Goal: Navigation & Orientation: Find specific page/section

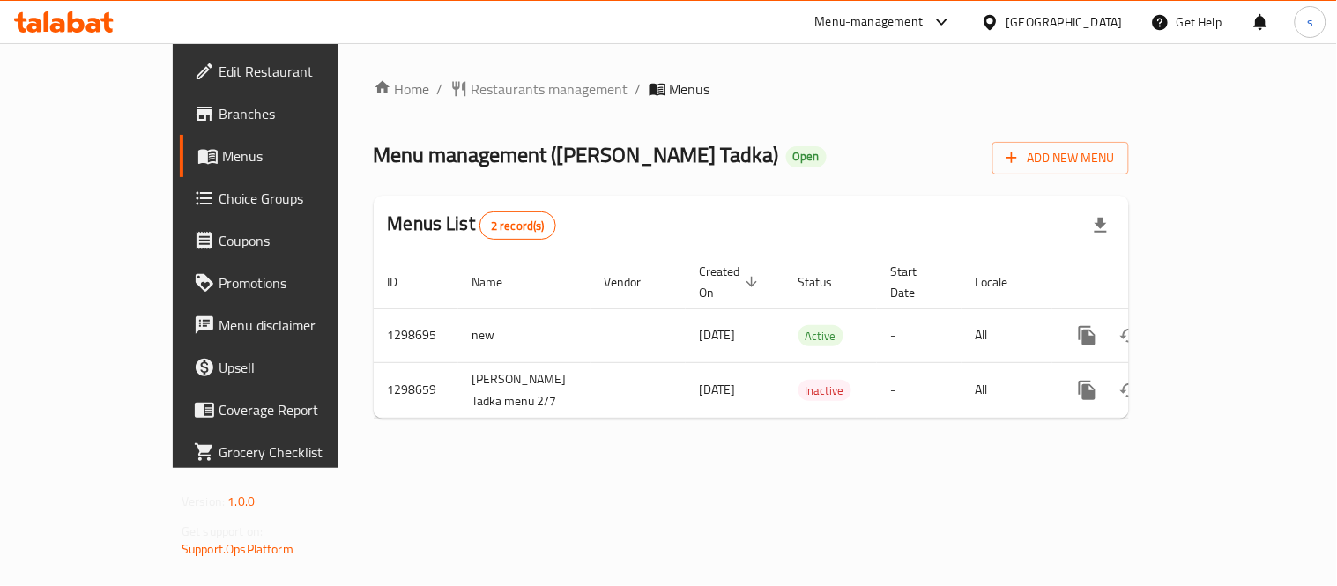
click at [936, 23] on icon at bounding box center [941, 21] width 21 height 21
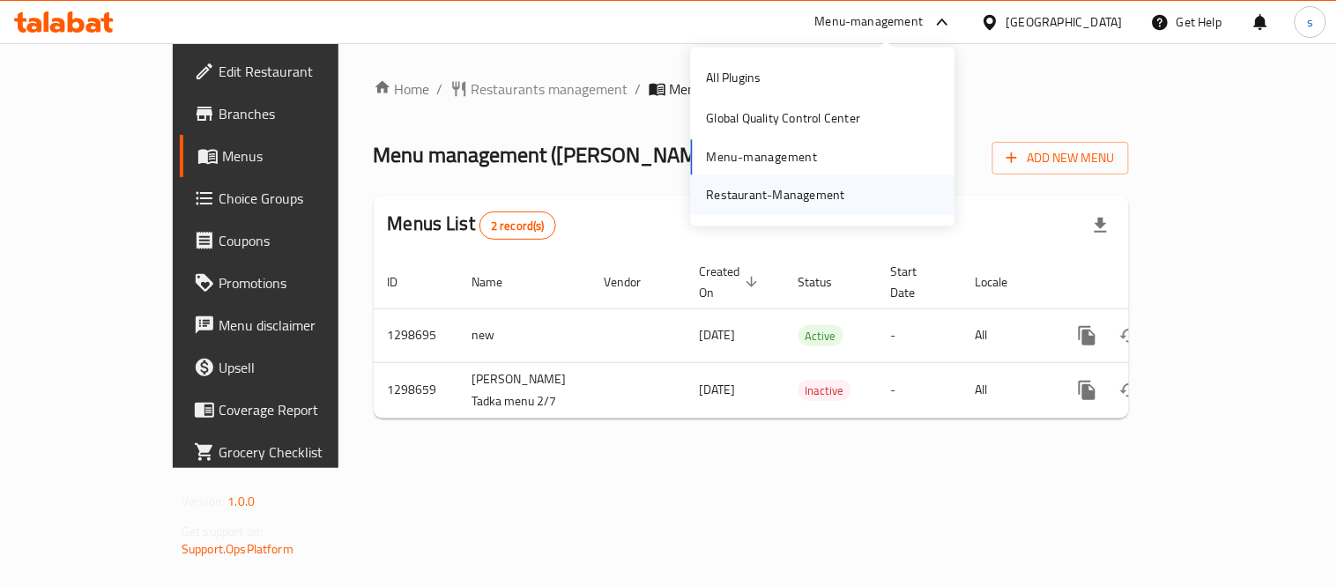
click at [837, 191] on div "Restaurant-Management" at bounding box center [776, 194] width 138 height 19
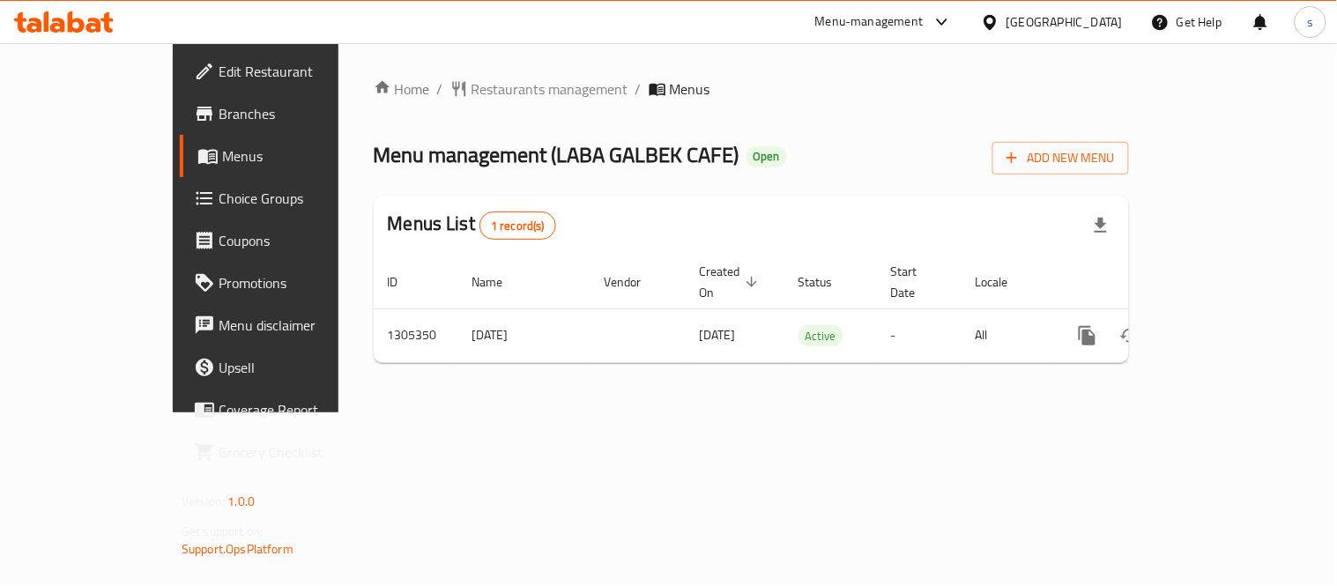
click at [945, 24] on icon at bounding box center [941, 22] width 11 height 7
click at [874, 182] on div "Restaurant-Management" at bounding box center [823, 194] width 264 height 41
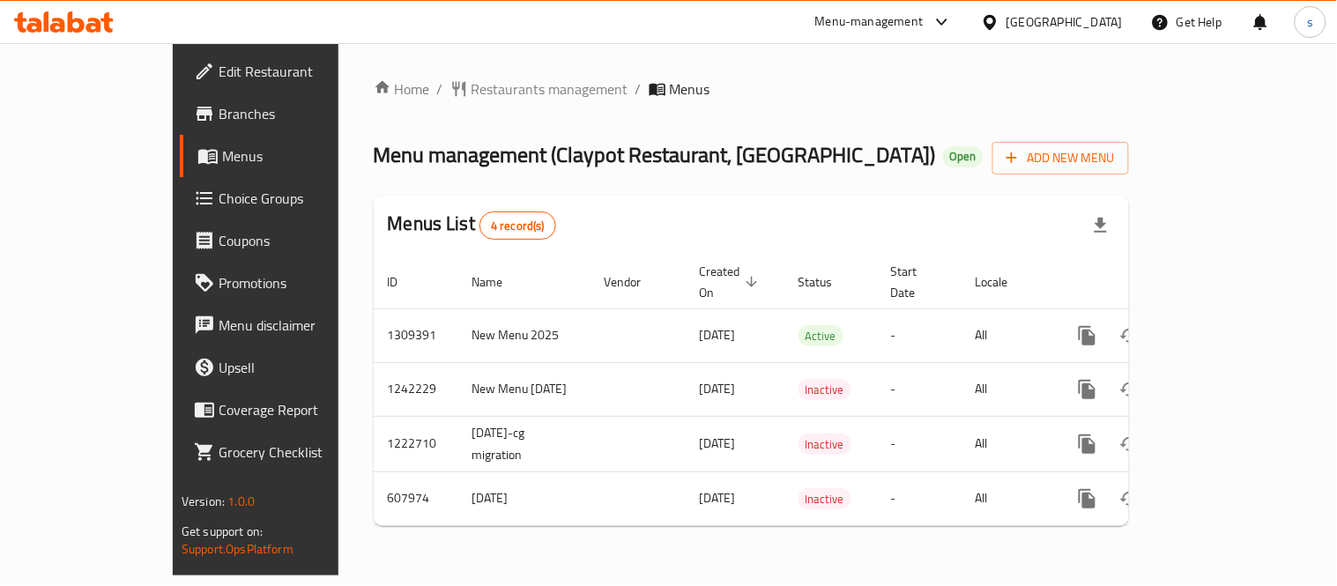
click at [1037, 24] on div "[GEOGRAPHIC_DATA]" at bounding box center [1064, 21] width 116 height 19
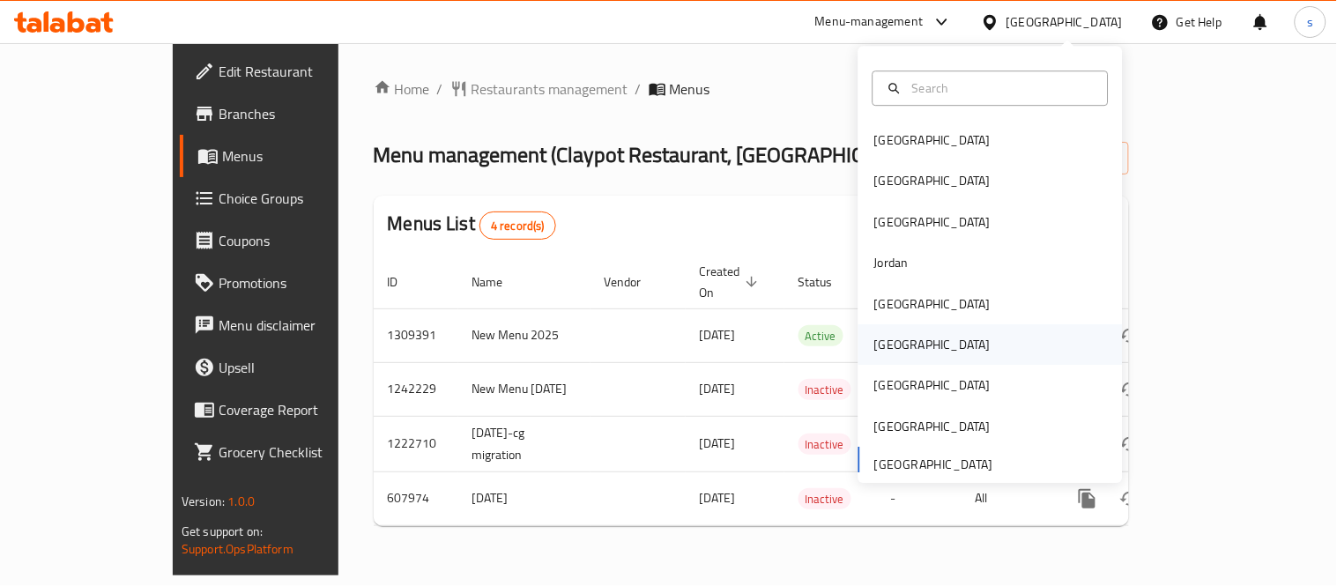
click at [894, 336] on div "[GEOGRAPHIC_DATA]" at bounding box center [932, 344] width 145 height 41
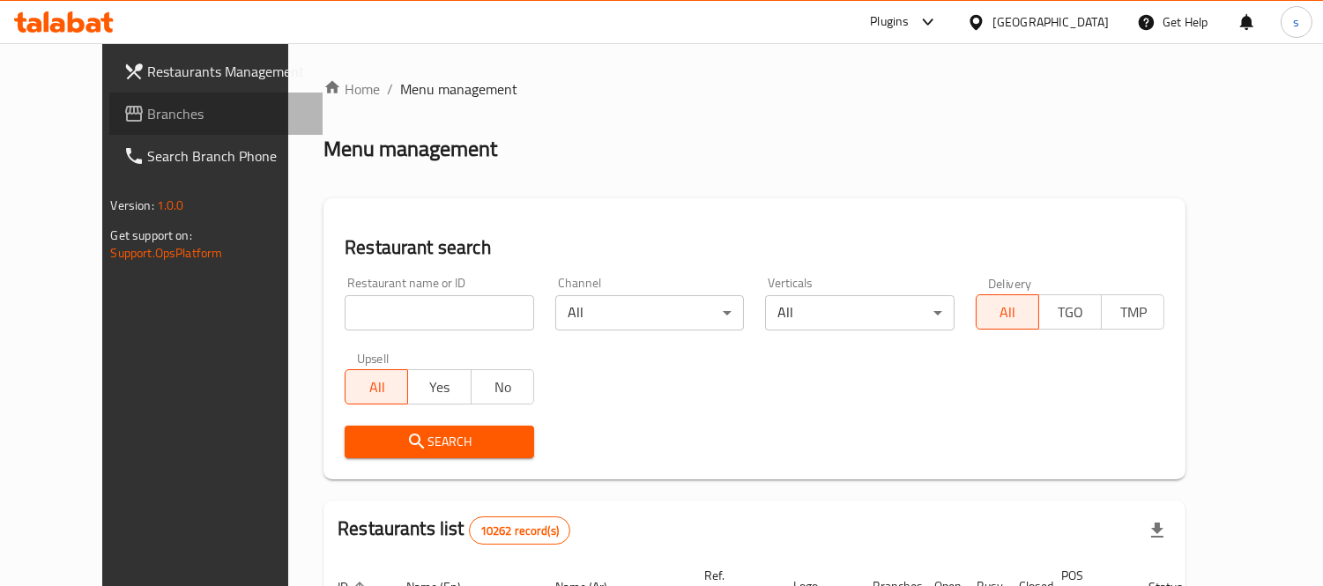
click at [148, 115] on span "Branches" at bounding box center [228, 113] width 161 height 21
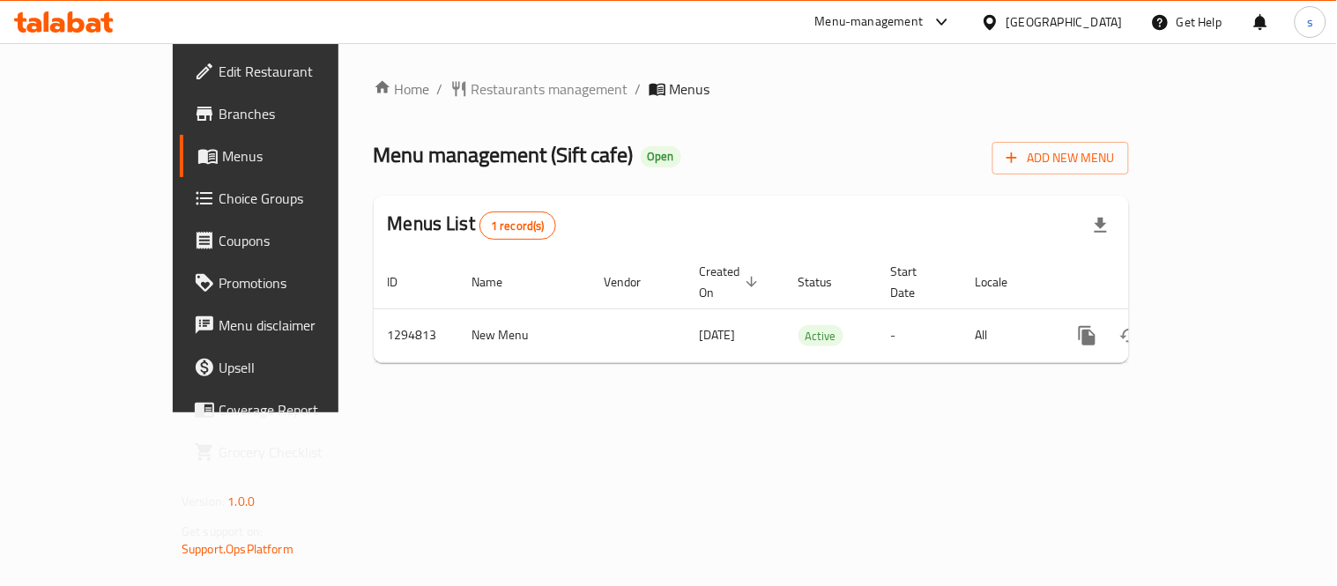
click at [1099, 13] on div "[GEOGRAPHIC_DATA]" at bounding box center [1064, 21] width 116 height 19
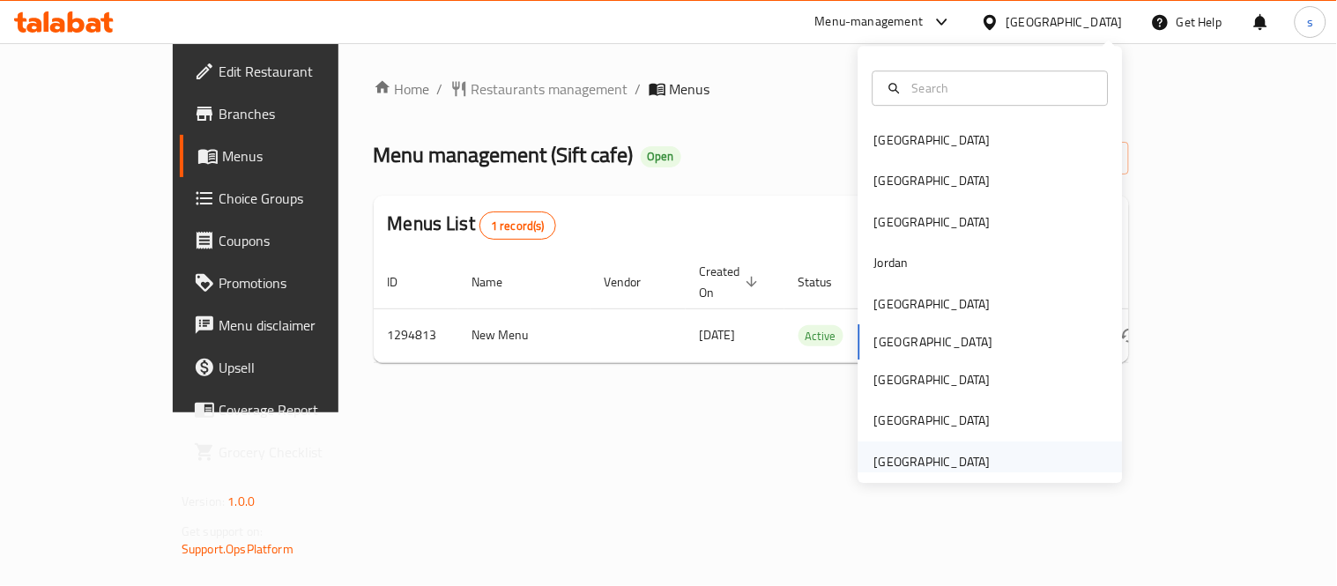
click at [925, 463] on div "[GEOGRAPHIC_DATA]" at bounding box center [932, 461] width 116 height 19
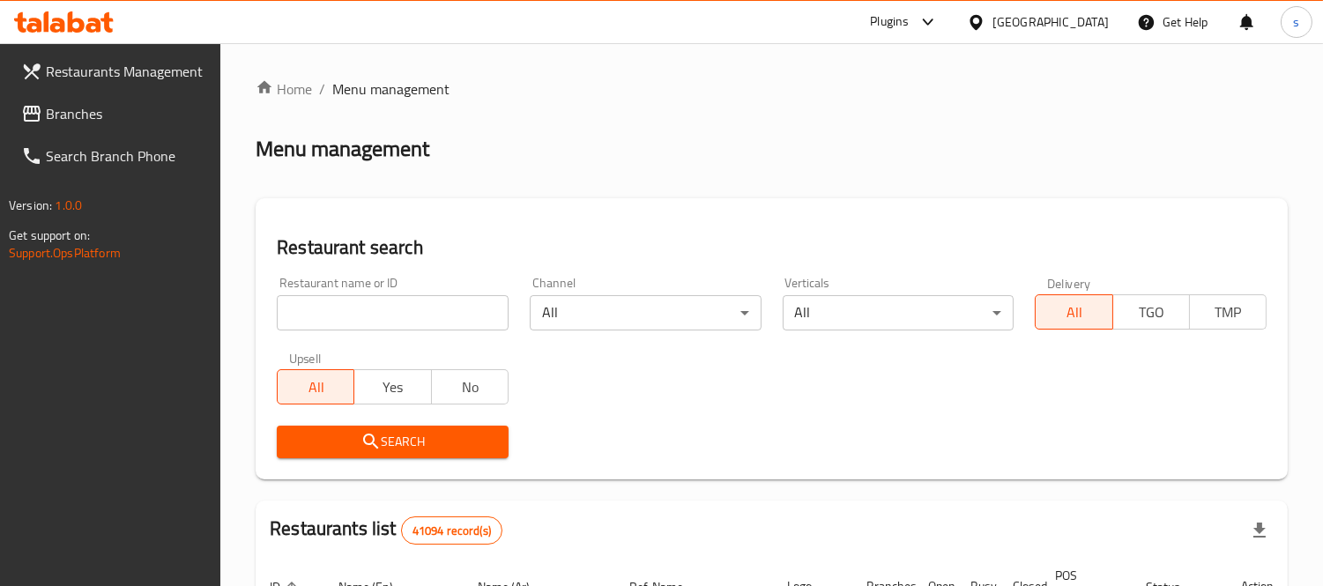
click at [78, 104] on span "Branches" at bounding box center [126, 113] width 161 height 21
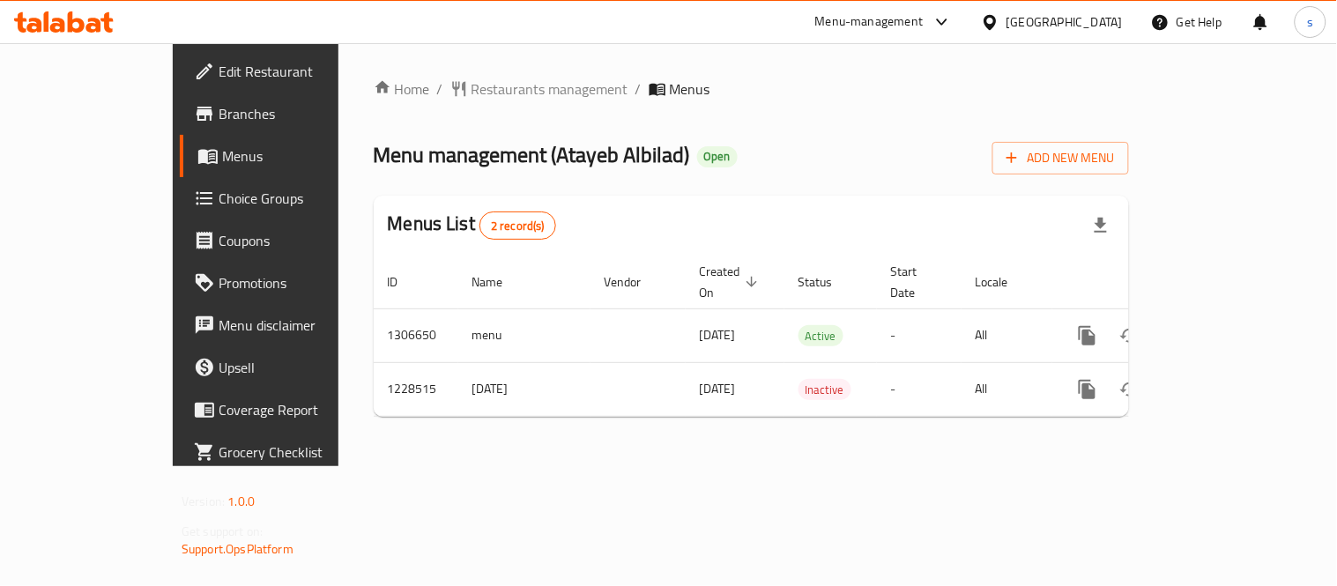
click at [1024, 30] on div "[GEOGRAPHIC_DATA]" at bounding box center [1064, 21] width 116 height 19
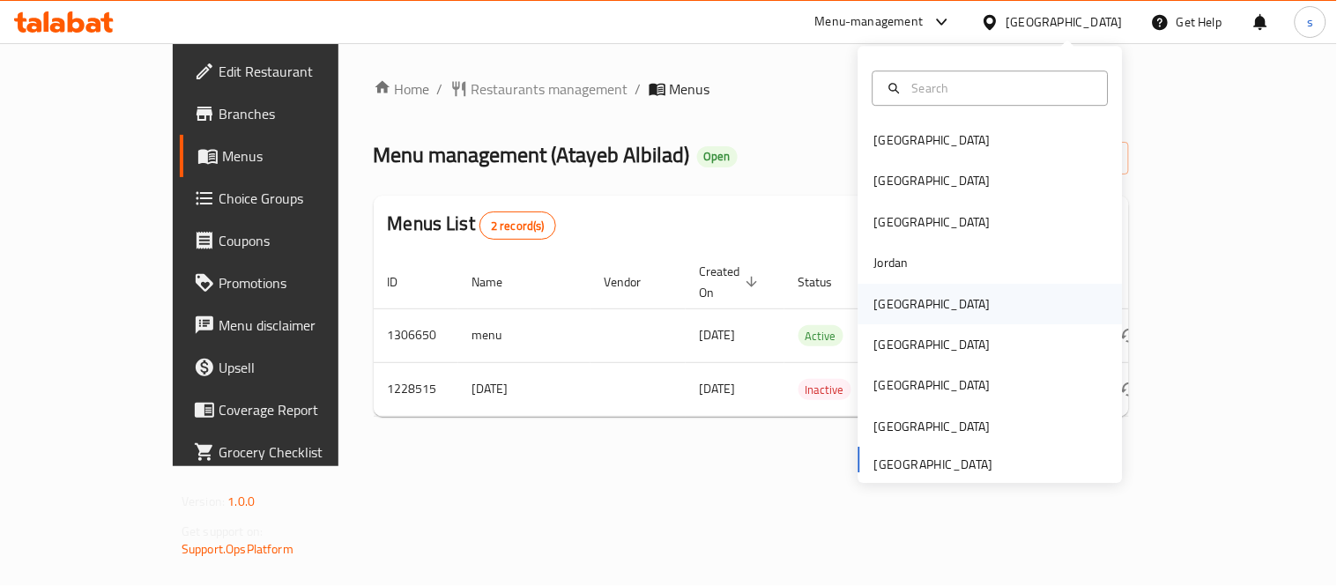
click at [891, 302] on div "[GEOGRAPHIC_DATA]" at bounding box center [932, 303] width 116 height 19
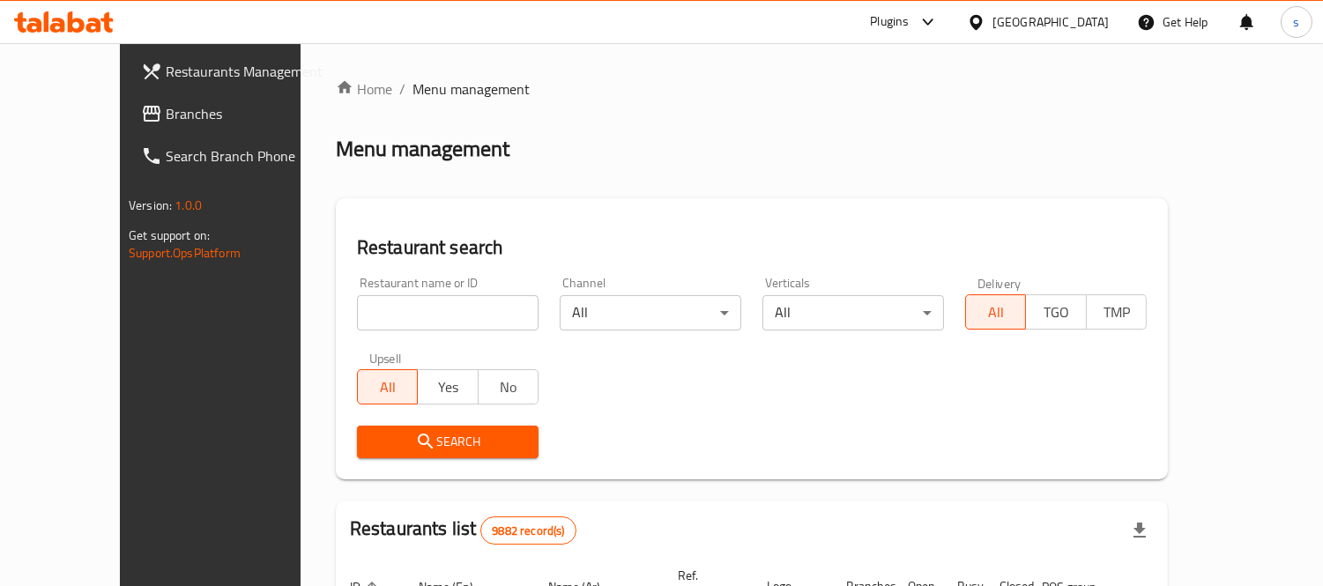
click at [166, 119] on span "Branches" at bounding box center [246, 113] width 161 height 21
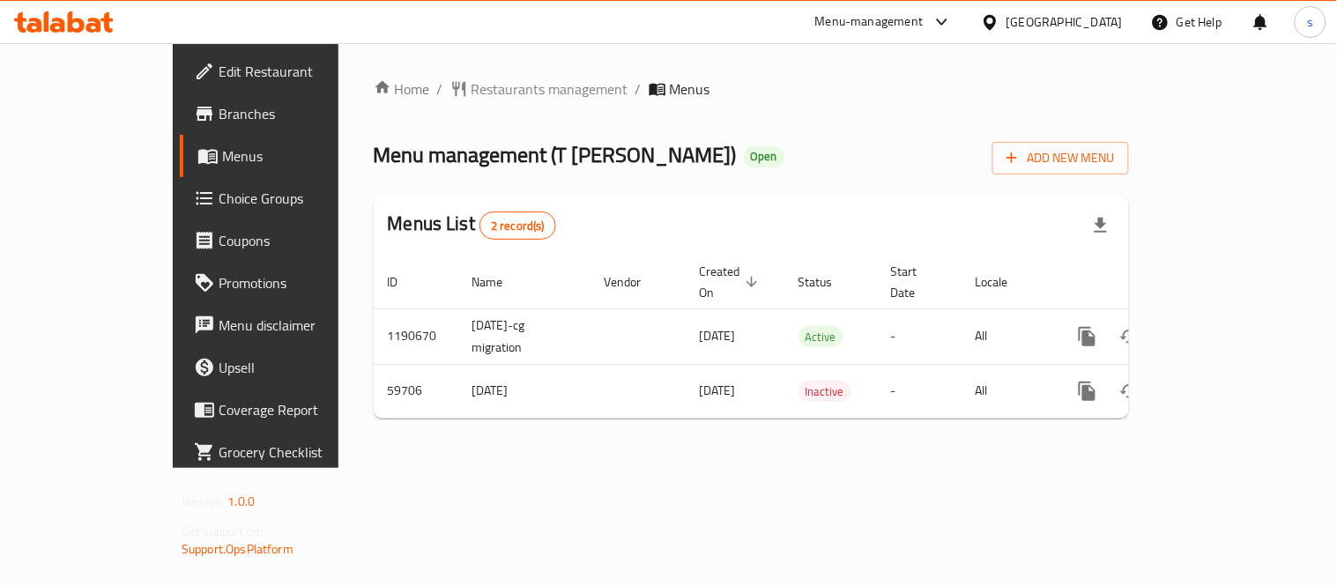
click at [1090, 21] on div "[GEOGRAPHIC_DATA]" at bounding box center [1064, 21] width 116 height 19
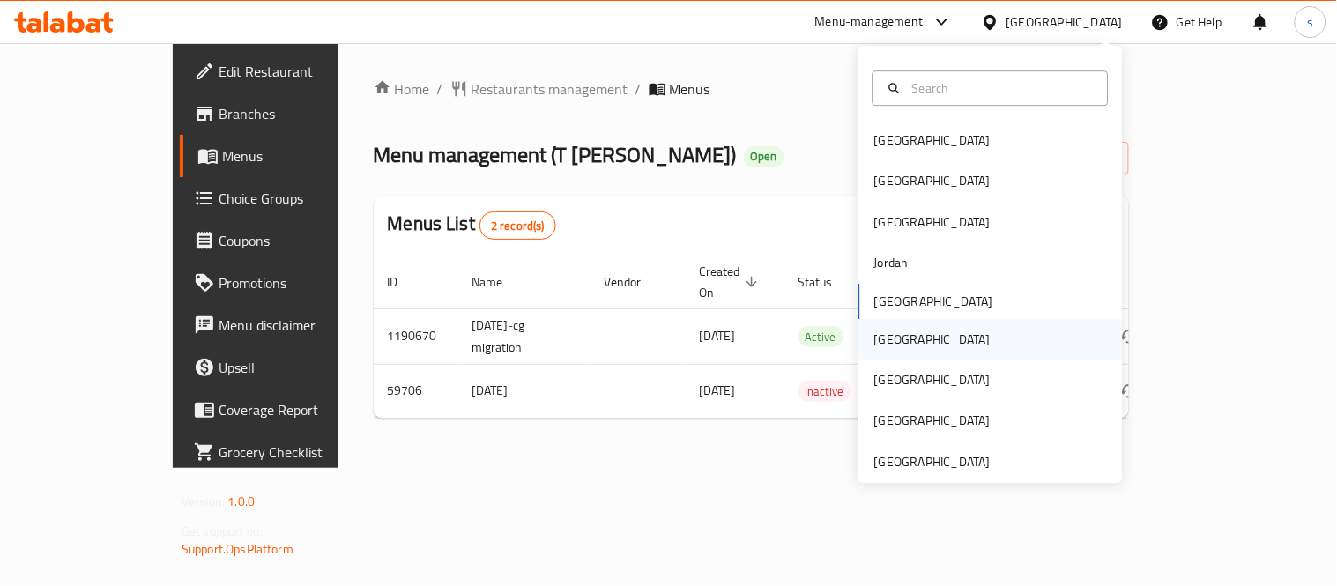
click at [874, 340] on div "[GEOGRAPHIC_DATA]" at bounding box center [932, 339] width 116 height 19
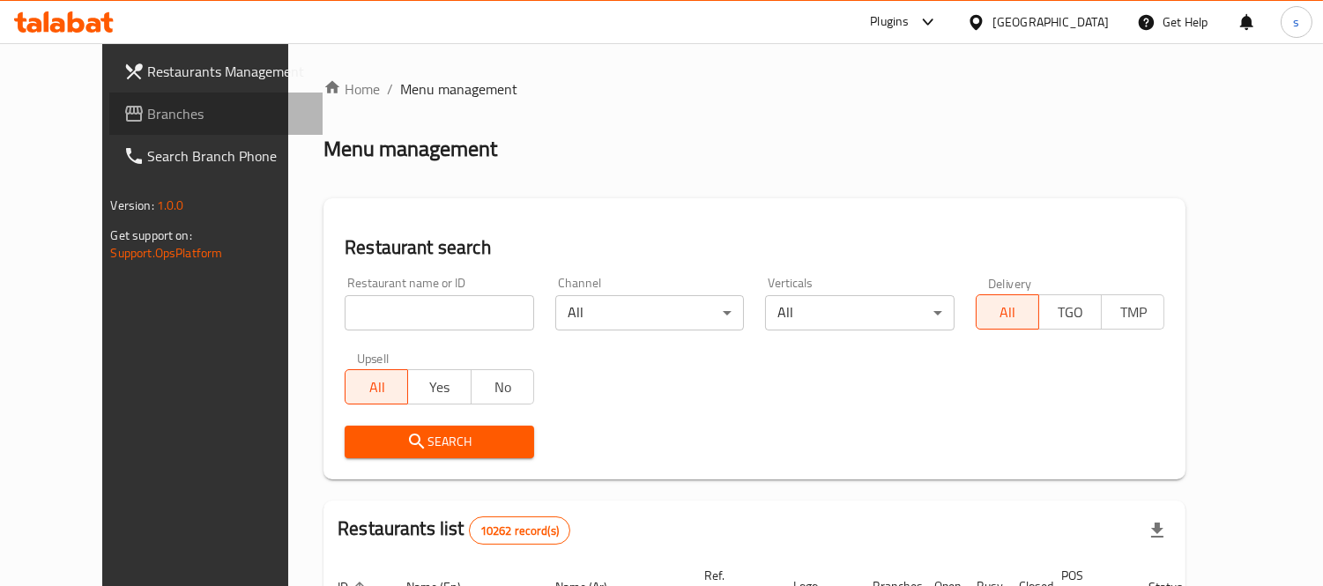
click at [148, 112] on span "Branches" at bounding box center [228, 113] width 161 height 21
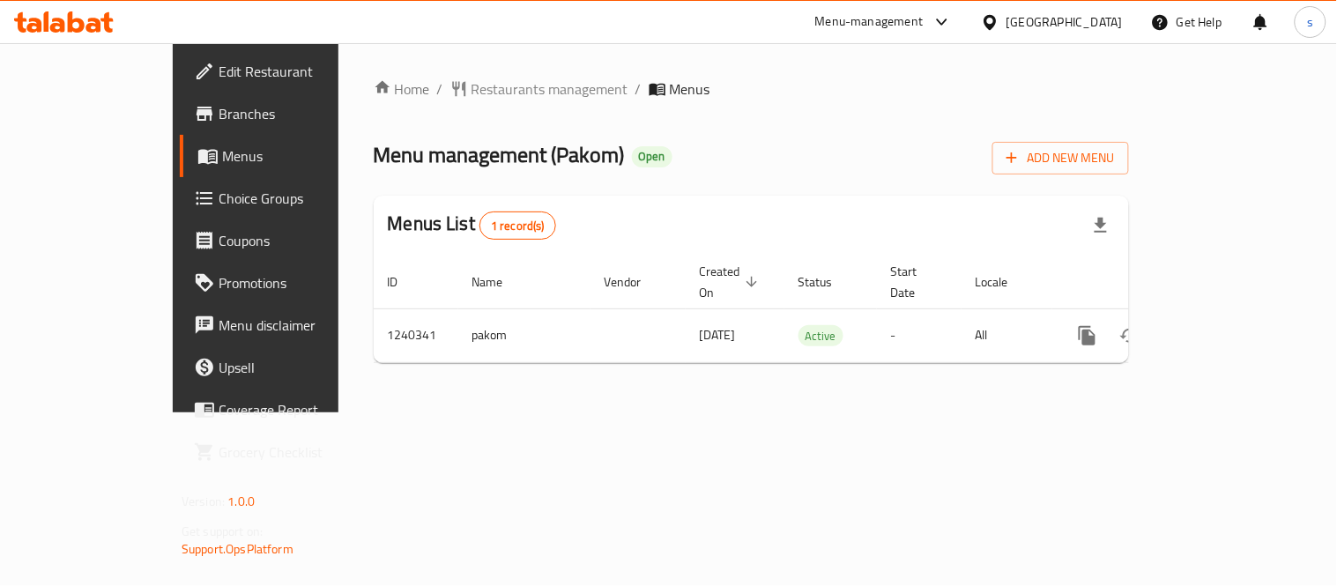
click at [1097, 13] on div "[GEOGRAPHIC_DATA]" at bounding box center [1064, 21] width 116 height 19
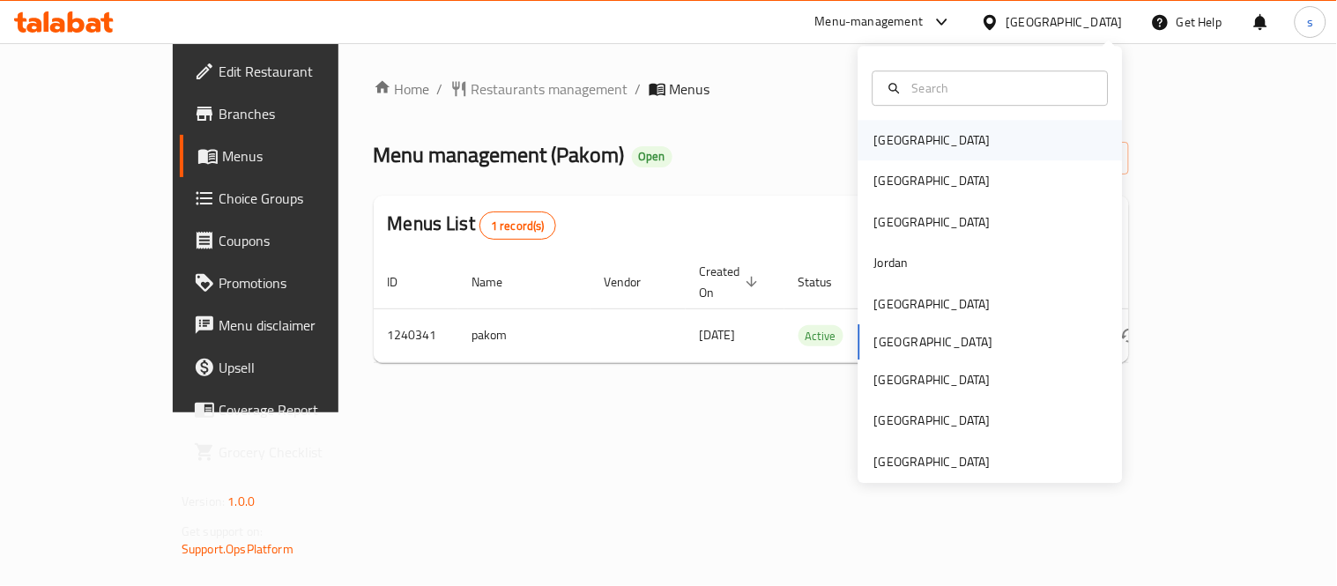
click at [909, 136] on div "[GEOGRAPHIC_DATA]" at bounding box center [932, 140] width 145 height 41
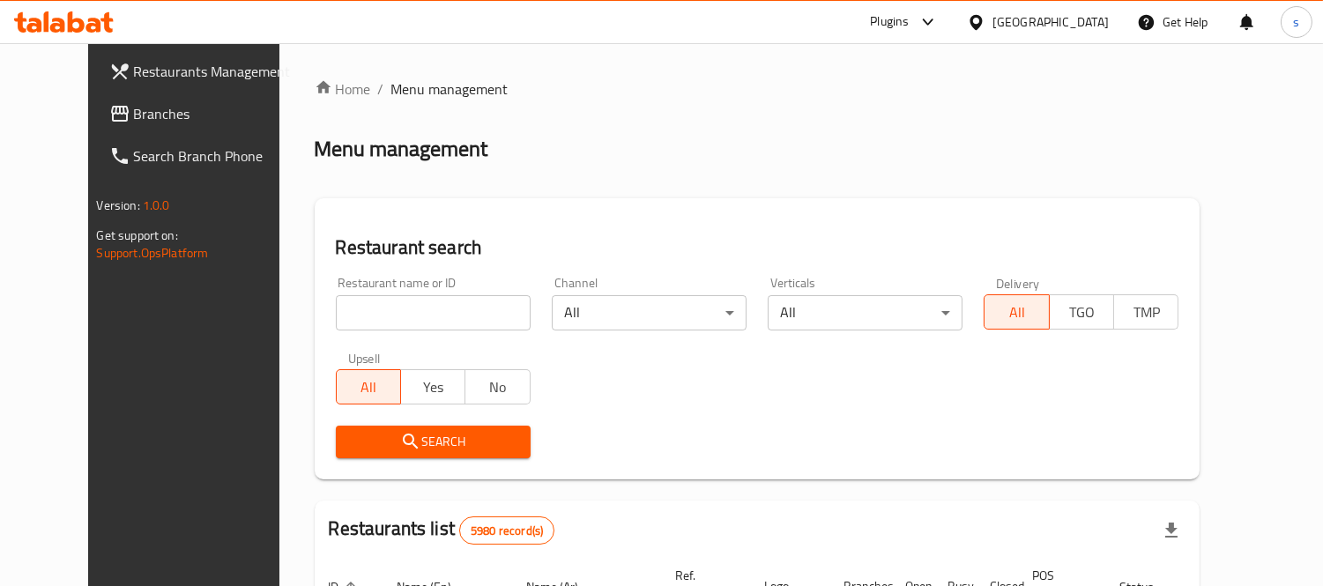
click at [134, 115] on span "Branches" at bounding box center [214, 113] width 161 height 21
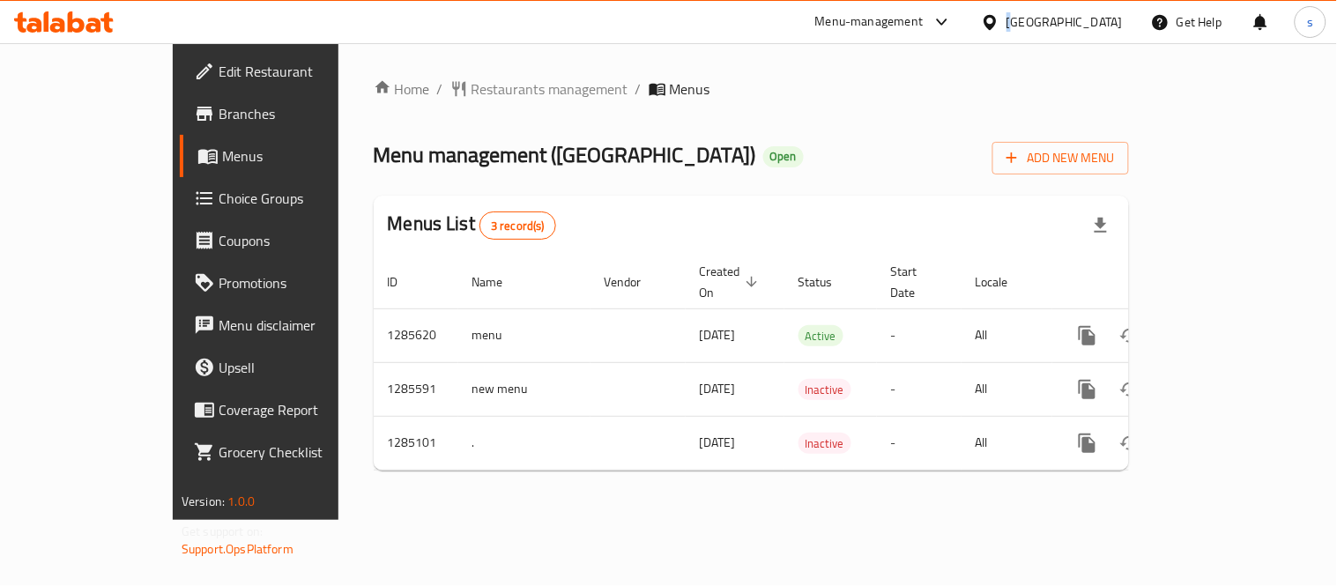
click at [1086, 21] on div "Bahrain" at bounding box center [1064, 21] width 116 height 19
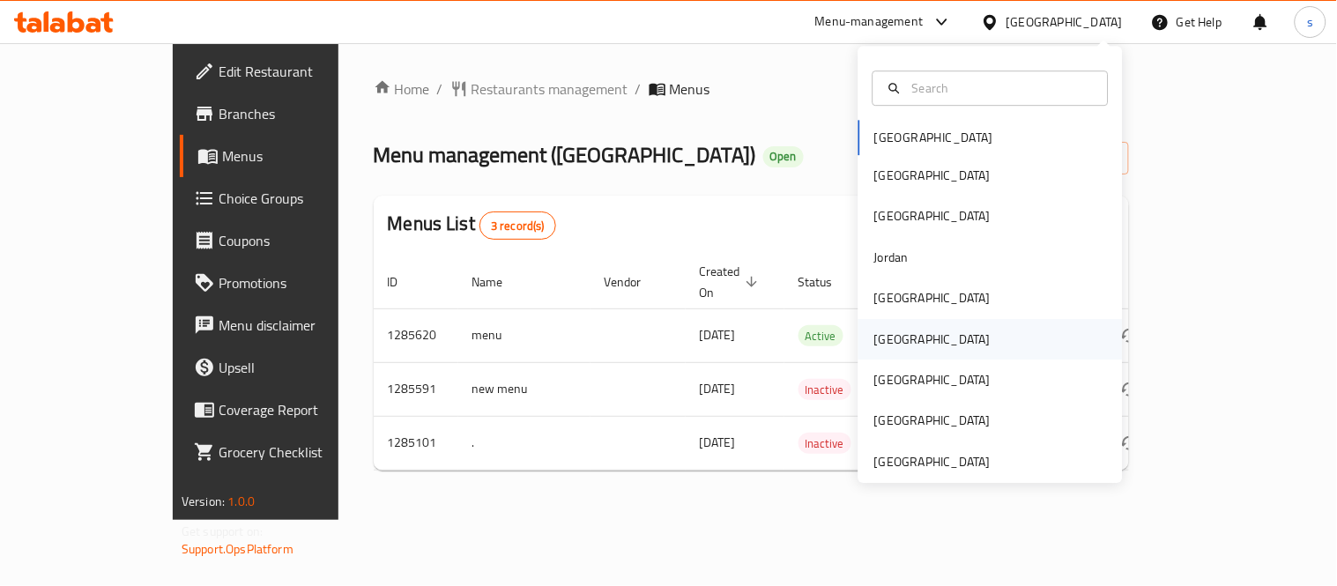
click at [879, 321] on div "Oman" at bounding box center [932, 339] width 145 height 41
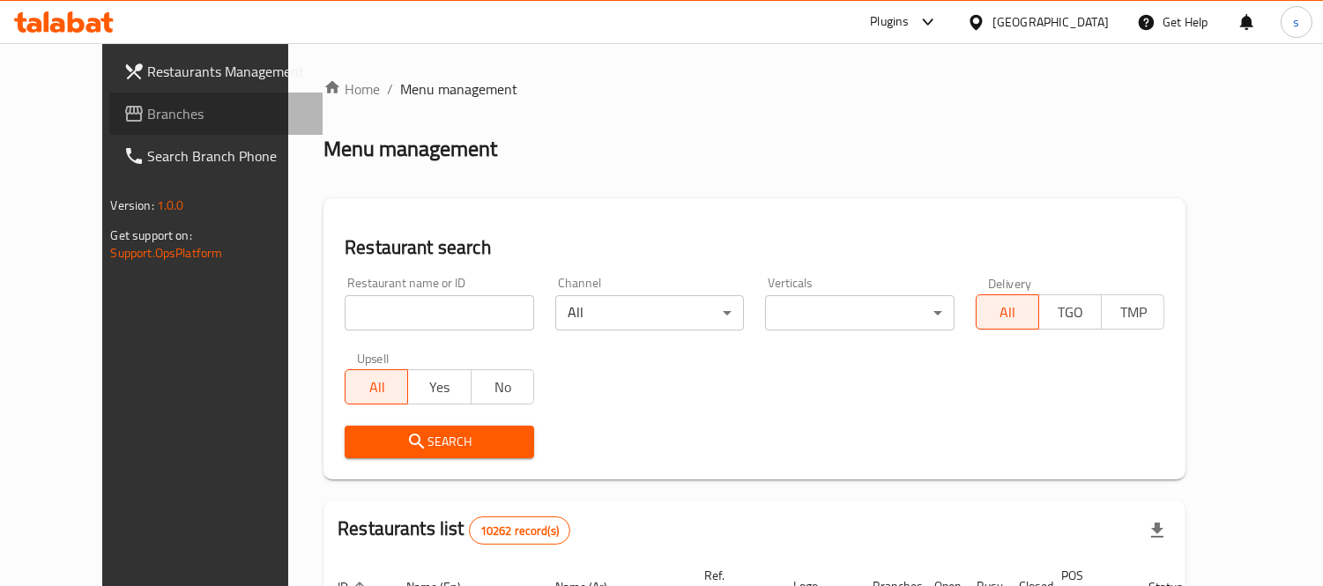
click at [148, 119] on span "Branches" at bounding box center [228, 113] width 161 height 21
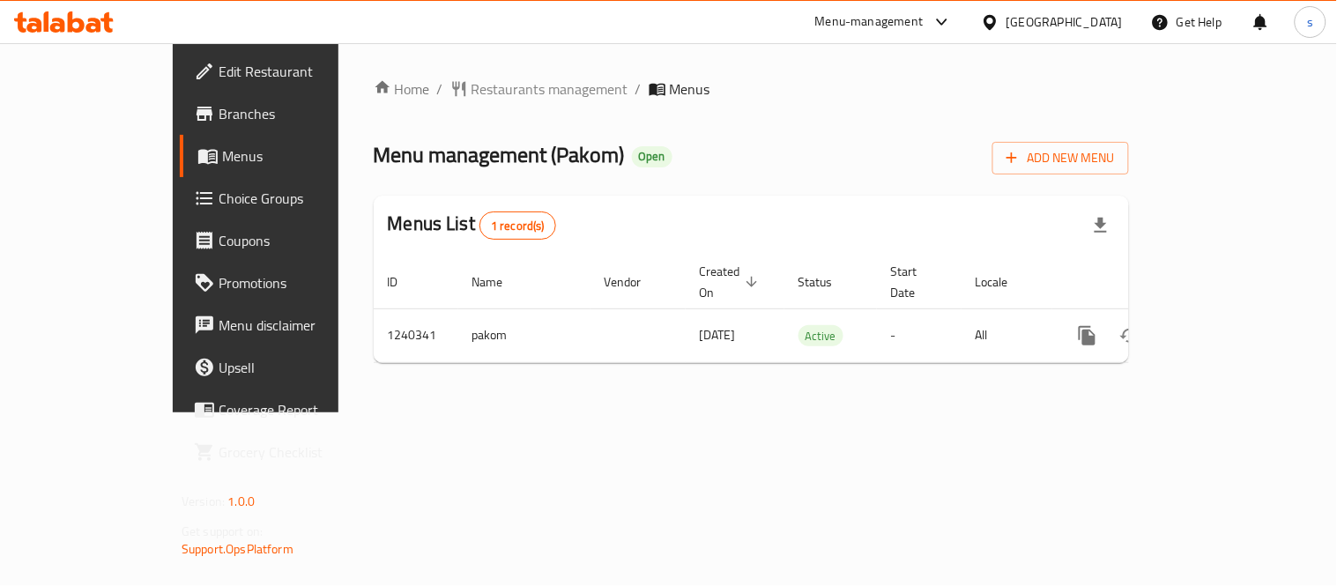
click at [996, 18] on icon at bounding box center [989, 21] width 12 height 15
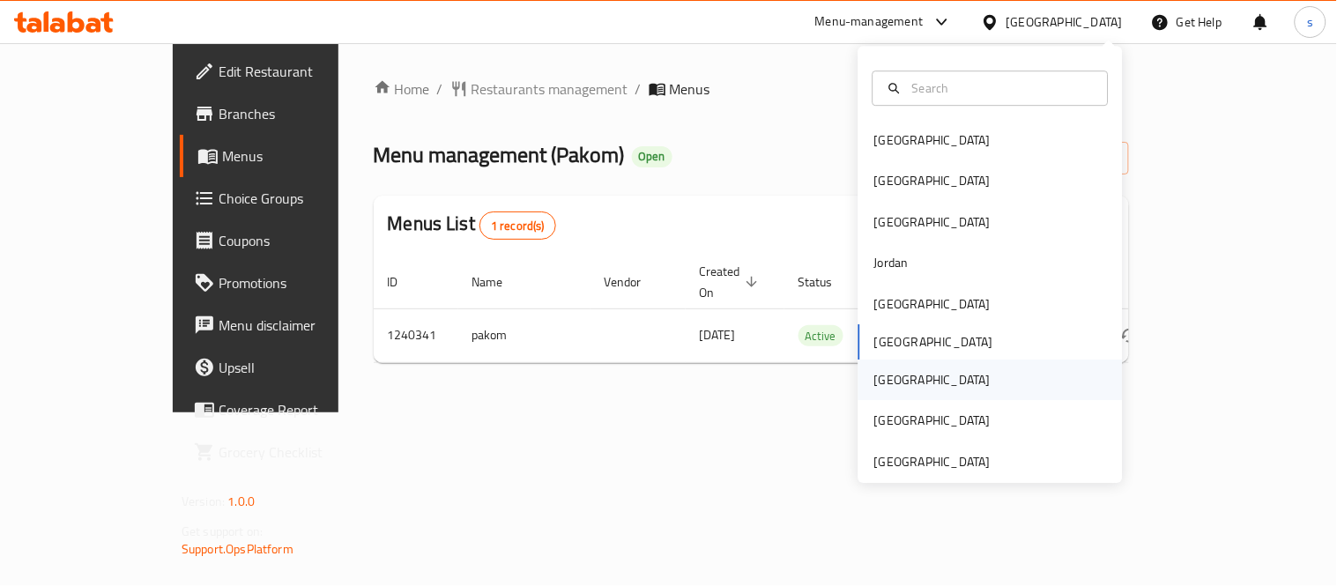
click at [878, 376] on div "[GEOGRAPHIC_DATA]" at bounding box center [932, 379] width 116 height 19
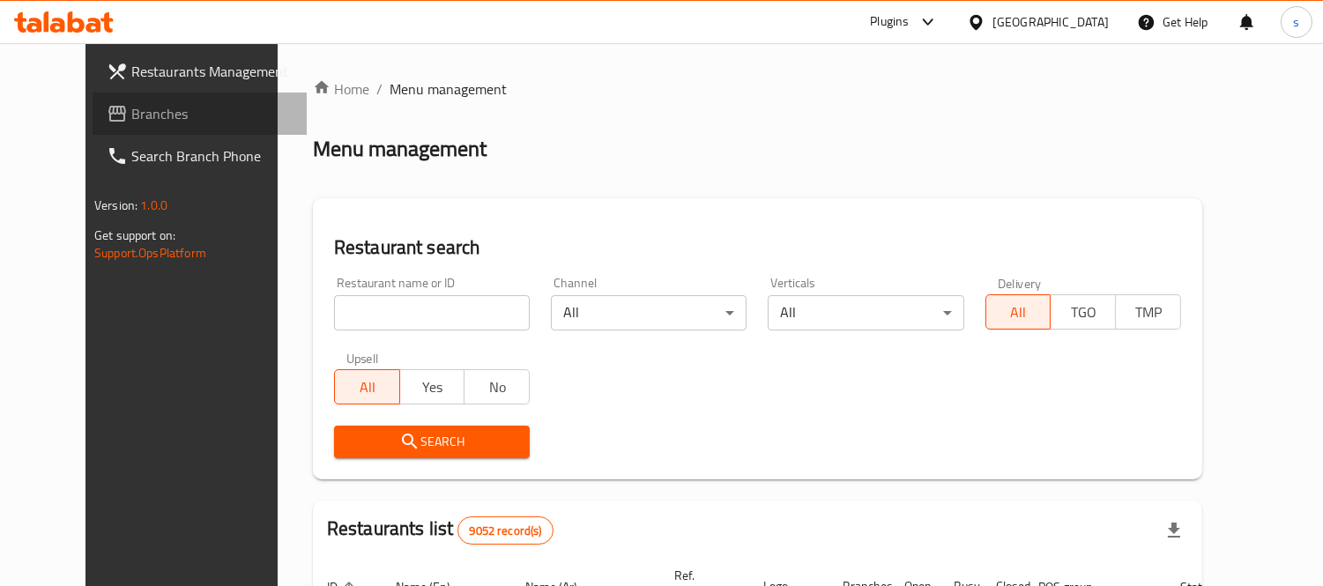
click at [109, 101] on link "Branches" at bounding box center [200, 114] width 214 height 42
